Goal: Transaction & Acquisition: Purchase product/service

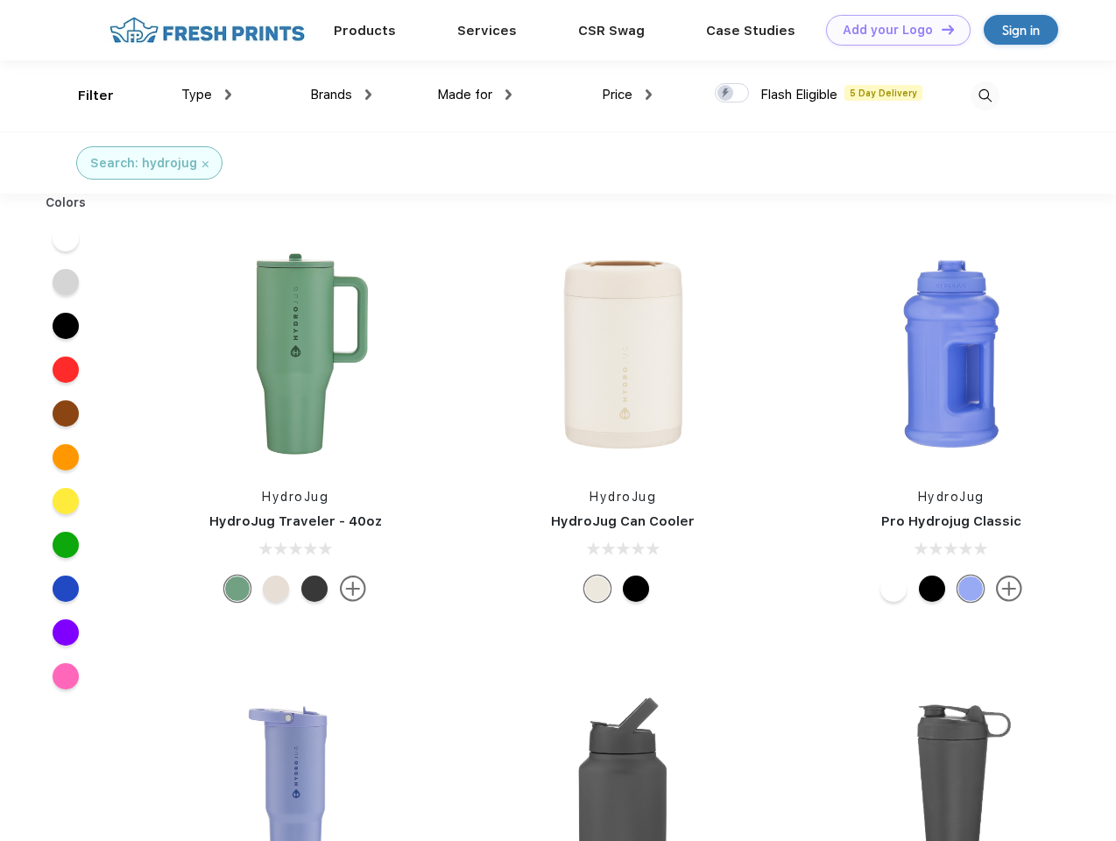
click at [892, 30] on link "Add your Logo Design Tool" at bounding box center [898, 30] width 145 height 31
click at [0, 0] on div "Design Tool" at bounding box center [0, 0] width 0 height 0
click at [940, 29] on link "Add your Logo Design Tool" at bounding box center [898, 30] width 145 height 31
click at [84, 96] on div "Filter" at bounding box center [96, 96] width 36 height 20
click at [207, 95] on span "Type" at bounding box center [196, 95] width 31 height 16
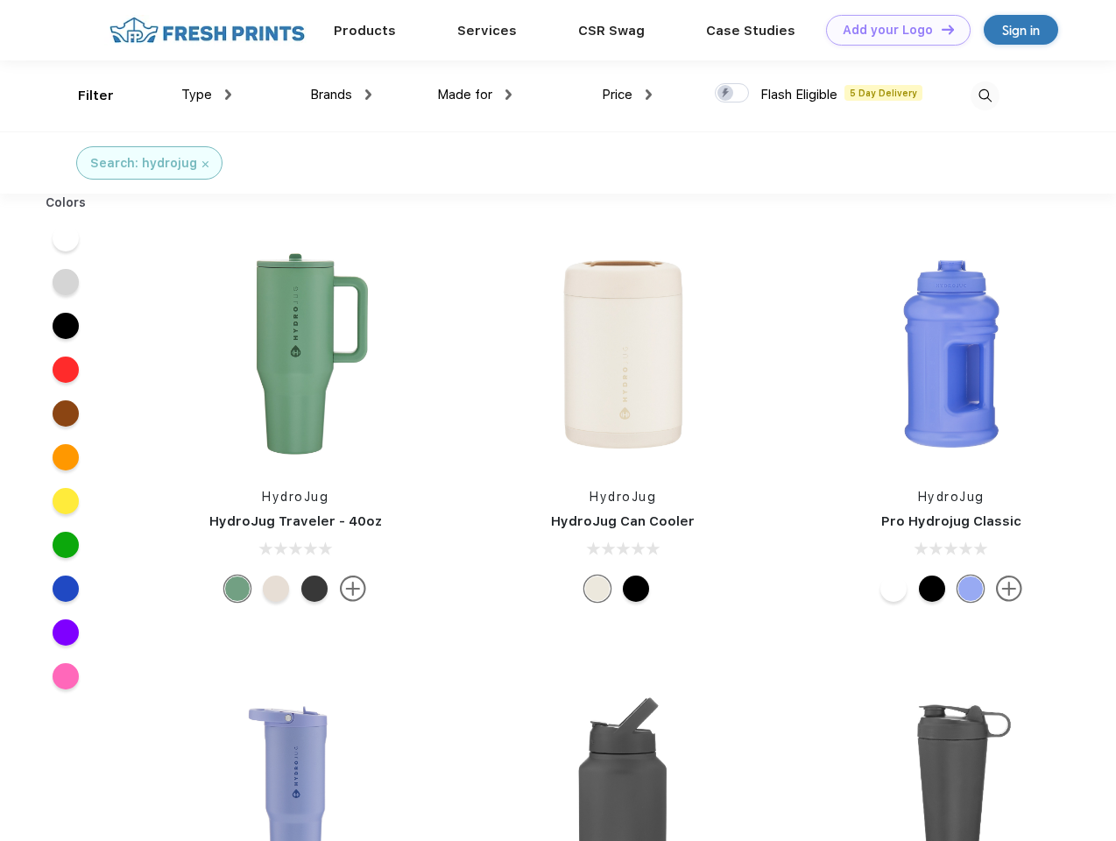
click at [341, 95] on span "Brands" at bounding box center [331, 95] width 42 height 16
click at [475, 95] on span "Made for" at bounding box center [464, 95] width 55 height 16
click at [627, 95] on span "Price" at bounding box center [617, 95] width 31 height 16
click at [733, 94] on div at bounding box center [732, 92] width 34 height 19
click at [726, 94] on input "checkbox" at bounding box center [720, 87] width 11 height 11
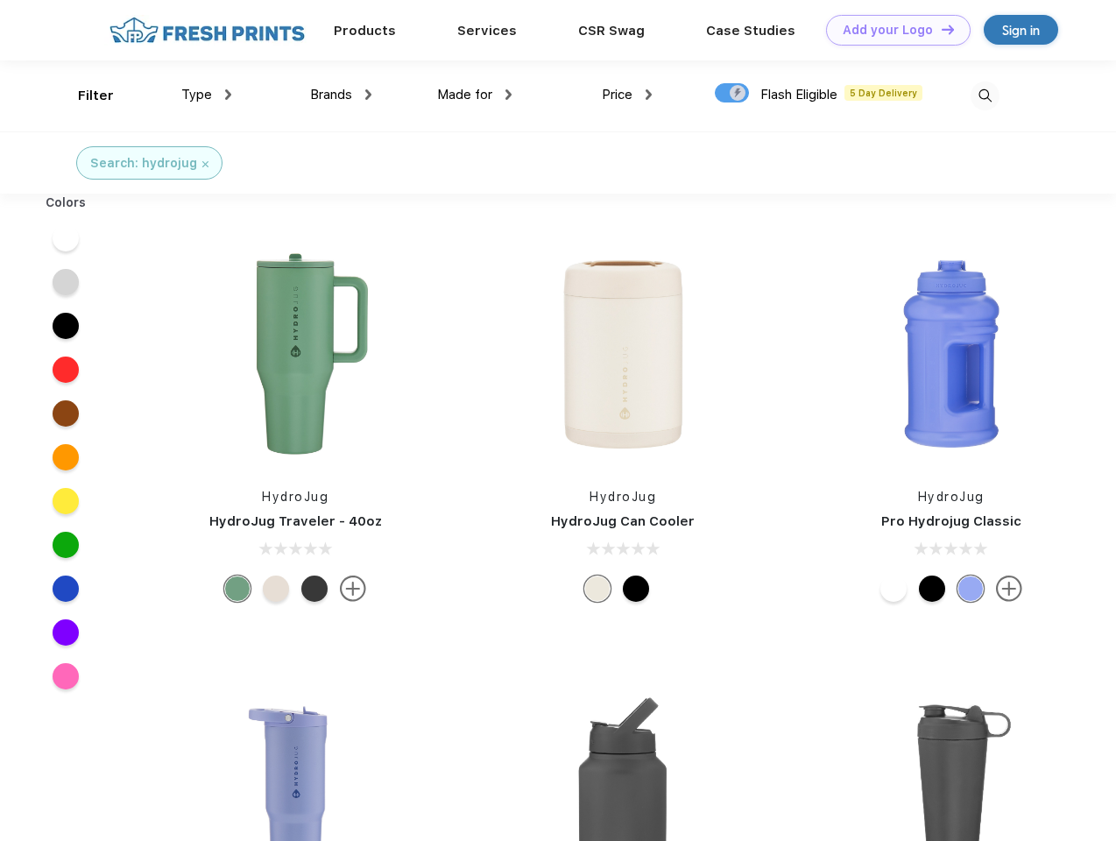
click at [985, 96] on img at bounding box center [985, 96] width 29 height 29
